Goal: Participate in discussion: Engage in conversation with other users on a specific topic

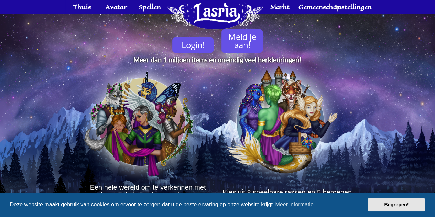
scroll to position [73, 0]
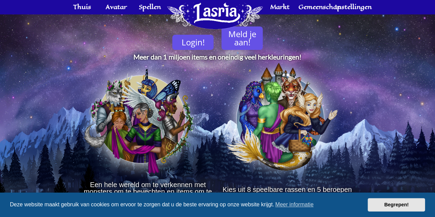
click at [377, 197] on div "Deze website maakt gebruik van cookies om ervoor te zorgen dat u de beste ervar…" at bounding box center [217, 204] width 435 height 25
click at [385, 202] on font "Begrepen!" at bounding box center [396, 204] width 24 height 5
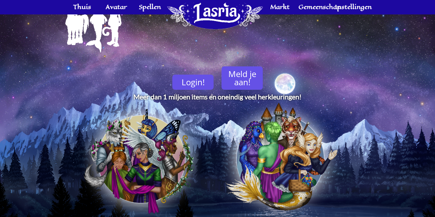
scroll to position [0, 0]
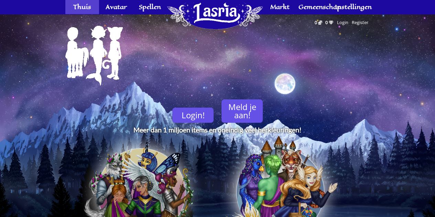
click at [79, 7] on font "Thuis" at bounding box center [82, 6] width 18 height 9
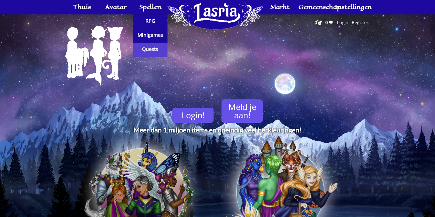
click at [155, 49] on font "Quests" at bounding box center [150, 49] width 16 height 7
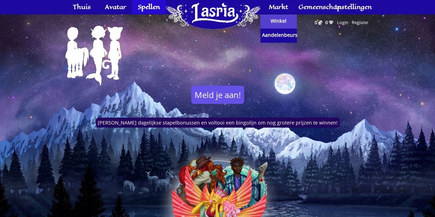
click at [279, 24] on font "Winkel" at bounding box center [278, 21] width 16 height 7
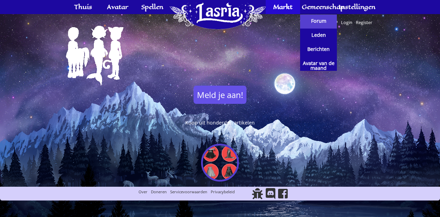
click at [318, 24] on font "Forum" at bounding box center [318, 21] width 15 height 7
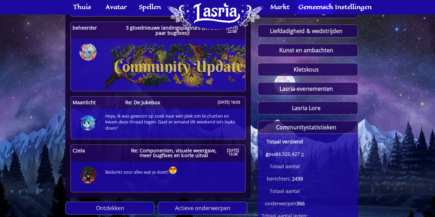
scroll to position [240, 0]
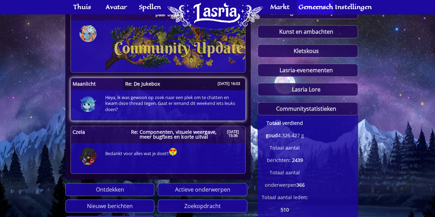
click at [146, 83] on font "Re: De Jukebox" at bounding box center [142, 83] width 35 height 7
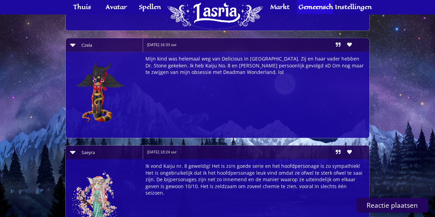
scroll to position [1111, 0]
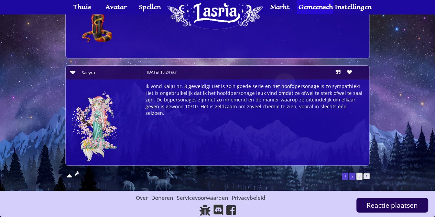
click at [353, 176] on font "2" at bounding box center [352, 176] width 2 height 5
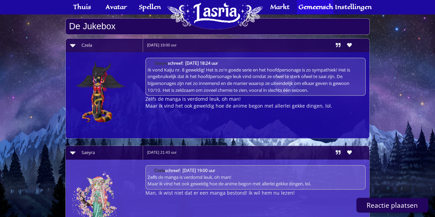
scroll to position [172, 0]
